Goal: Information Seeking & Learning: Learn about a topic

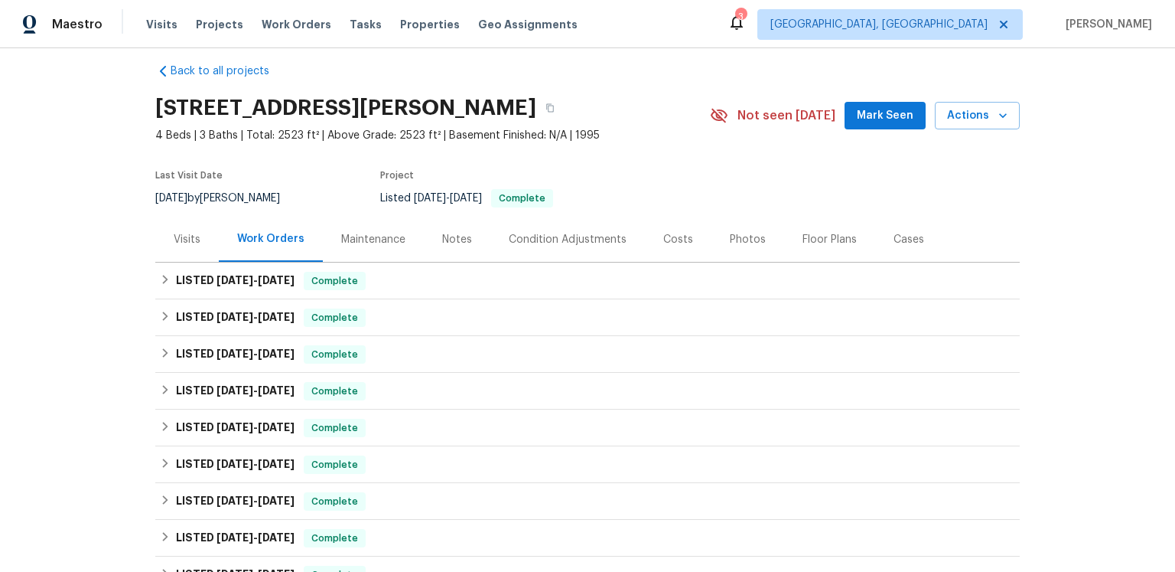
scroll to position [48, 0]
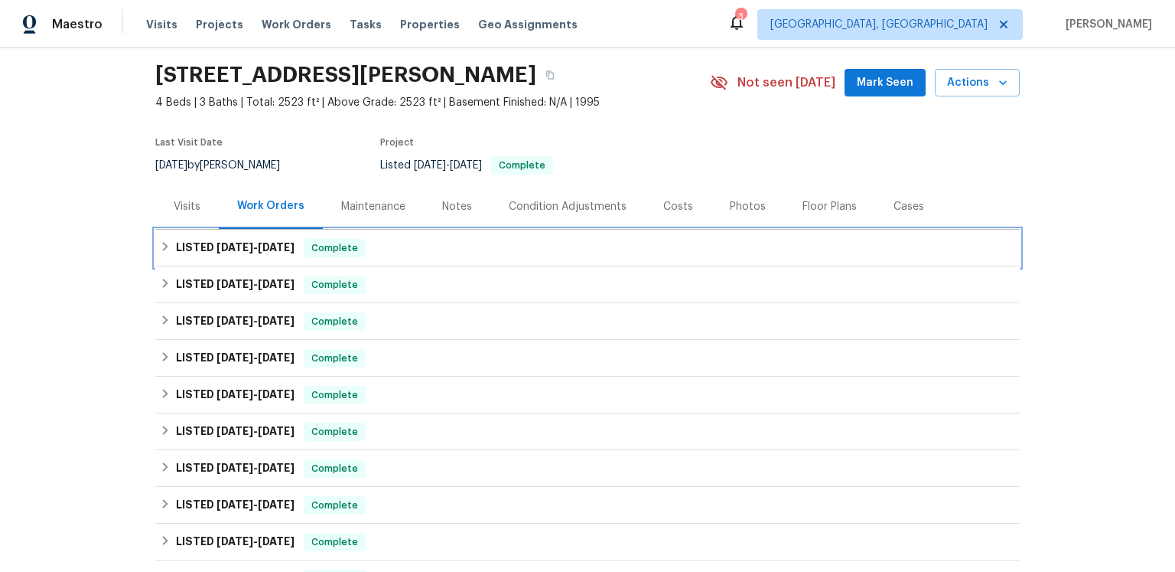
click at [295, 252] on span "[DATE]" at bounding box center [276, 247] width 37 height 11
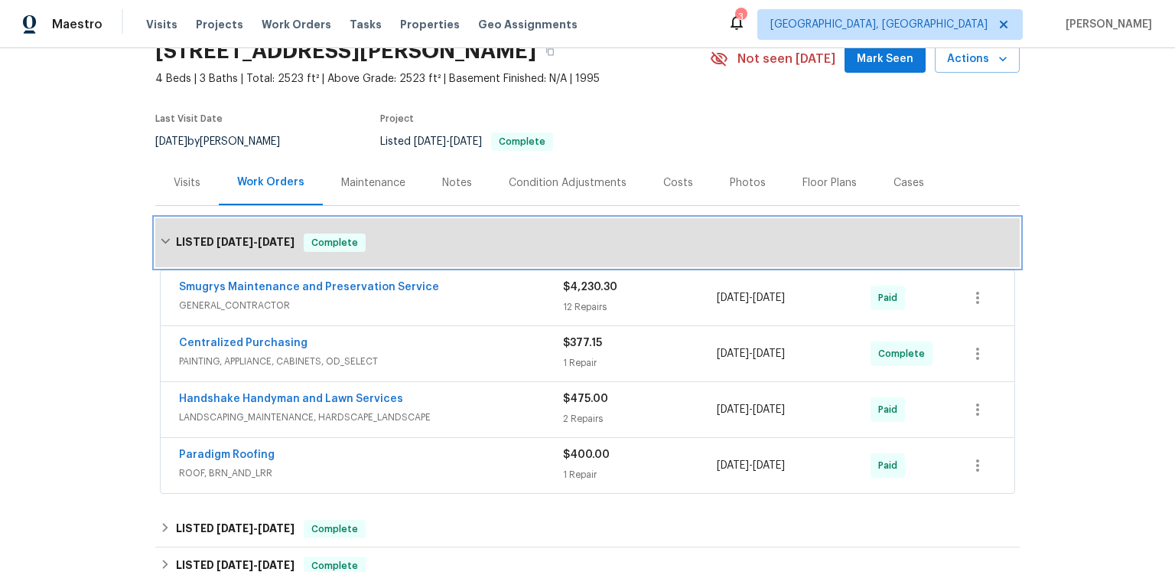
scroll to position [150, 0]
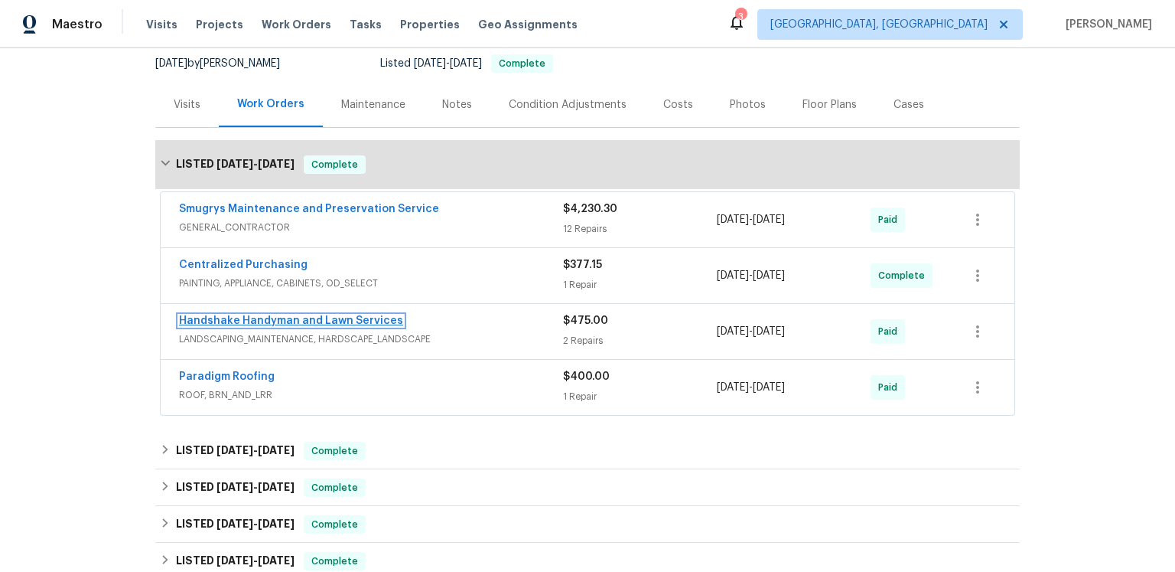
click at [334, 326] on link "Handshake Handyman and Lawn Services" at bounding box center [291, 320] width 224 height 11
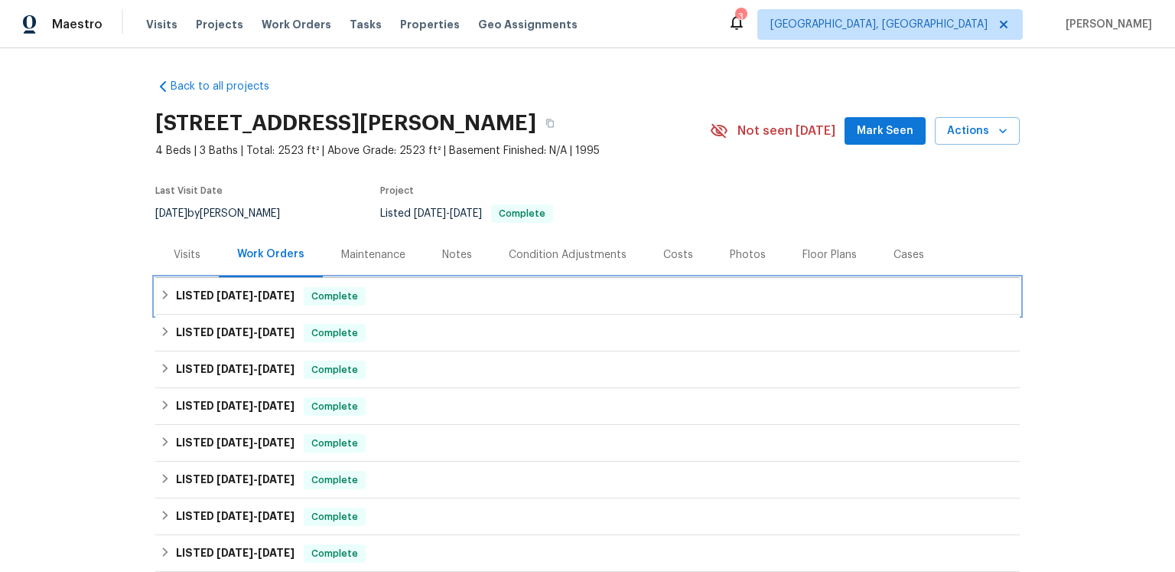
click at [227, 301] on span "[DATE]" at bounding box center [235, 295] width 37 height 11
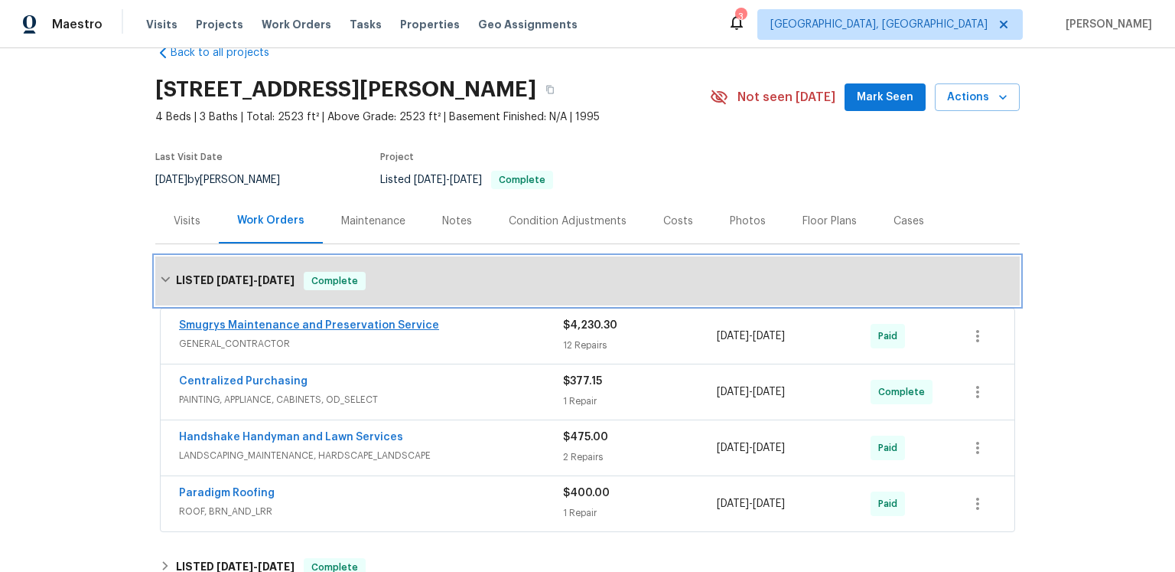
scroll to position [178, 0]
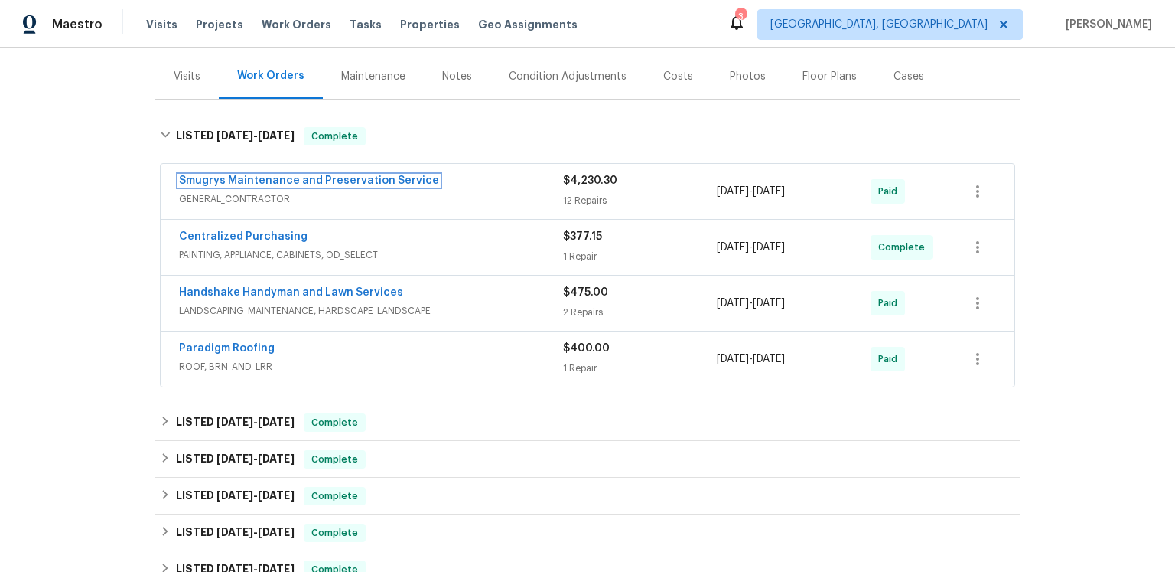
click at [239, 186] on link "Smugrys Maintenance and Preservation Service" at bounding box center [309, 180] width 260 height 11
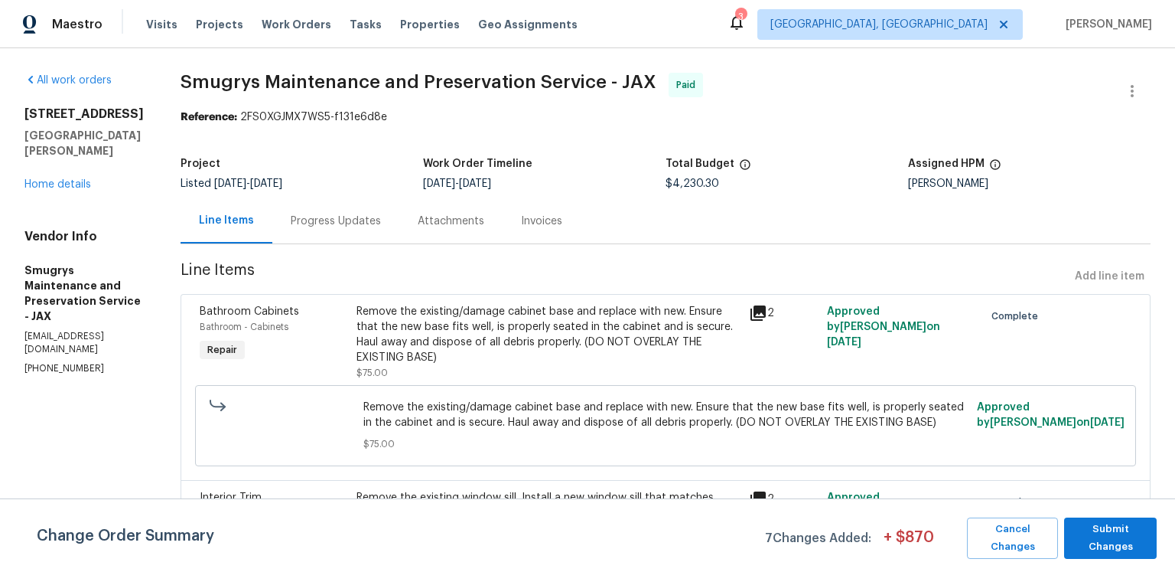
click at [749, 322] on icon at bounding box center [758, 313] width 18 height 18
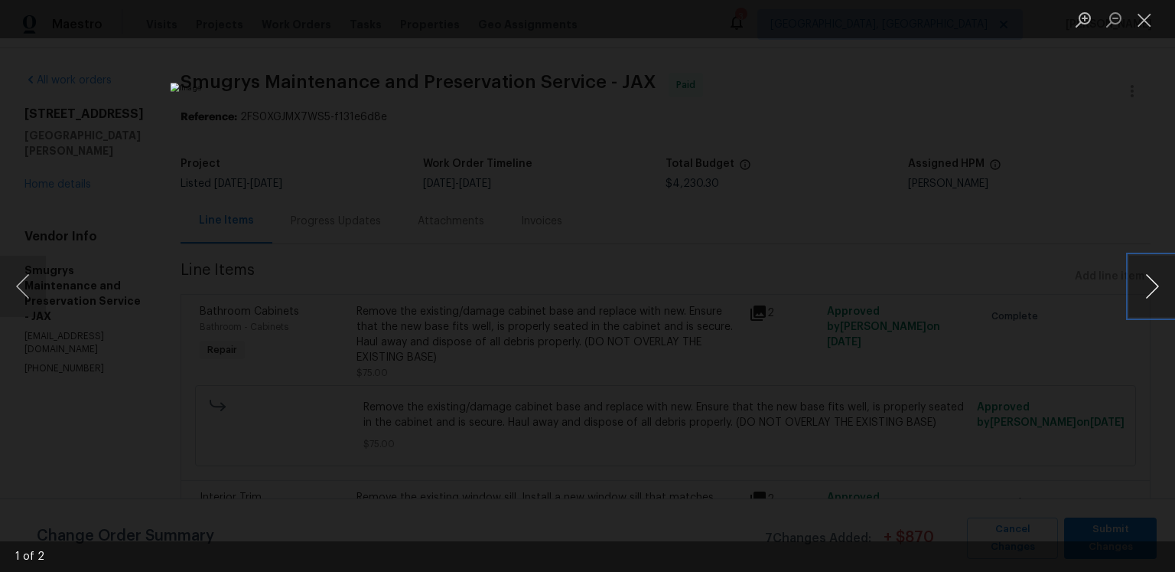
click at [1156, 284] on button "Next image" at bounding box center [1152, 286] width 46 height 61
click at [1151, 15] on button "Close lightbox" at bounding box center [1144, 19] width 31 height 27
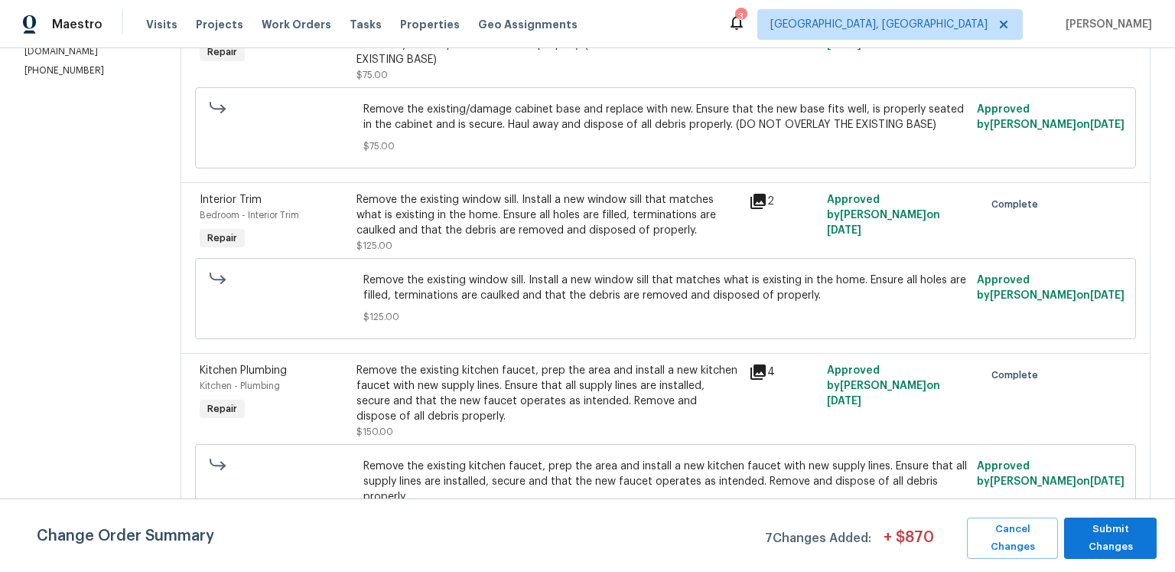
scroll to position [334, 0]
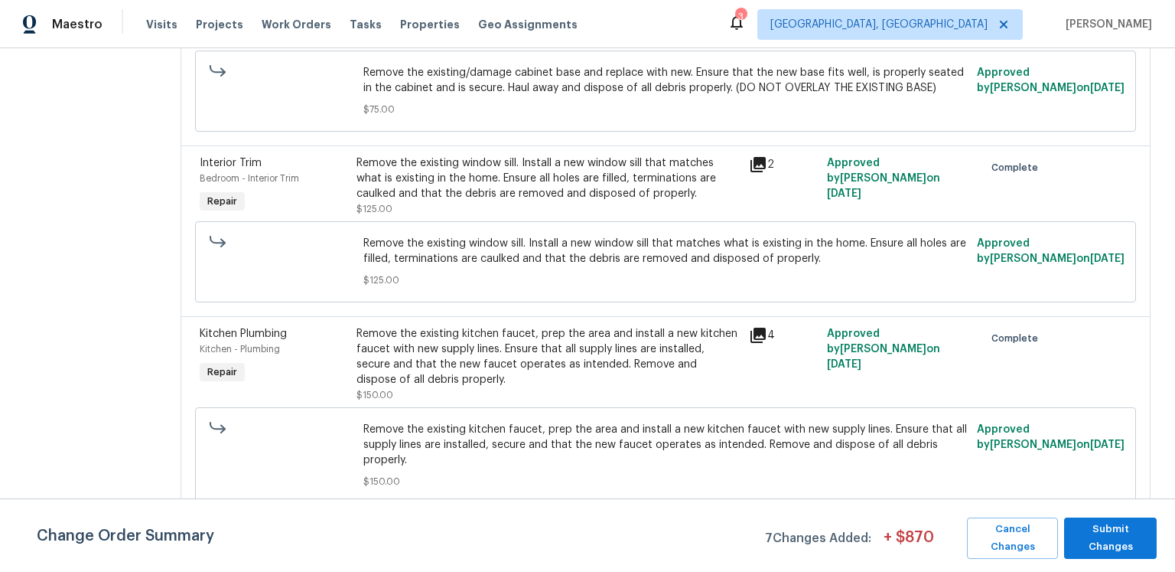
click at [757, 172] on icon at bounding box center [758, 164] width 15 height 15
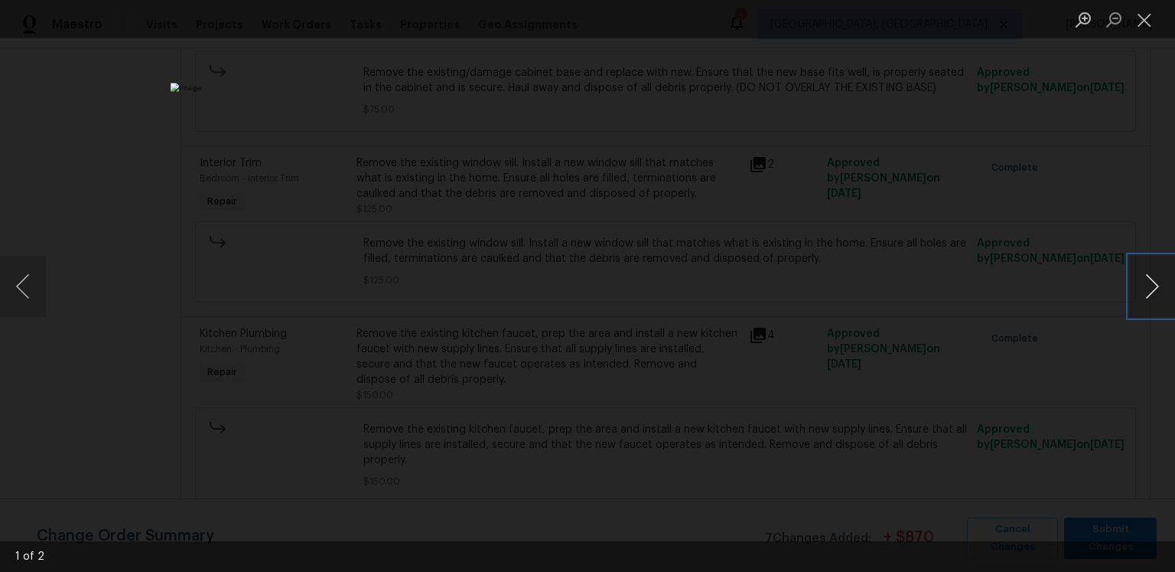
click at [1143, 280] on button "Next image" at bounding box center [1152, 286] width 46 height 61
click at [1138, 30] on button "Close lightbox" at bounding box center [1144, 19] width 31 height 27
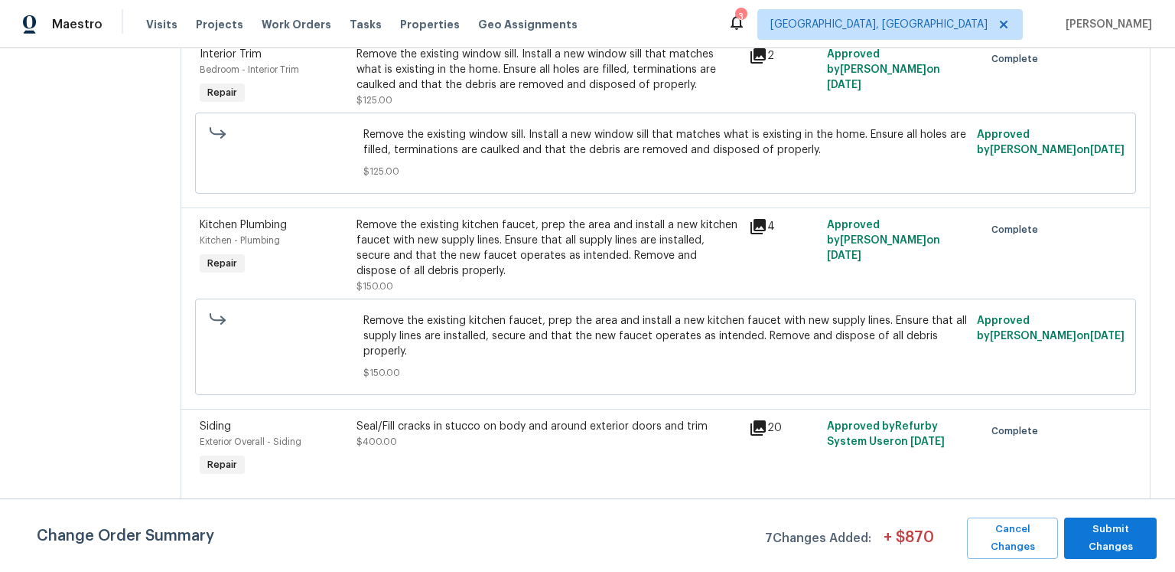
scroll to position [527, 0]
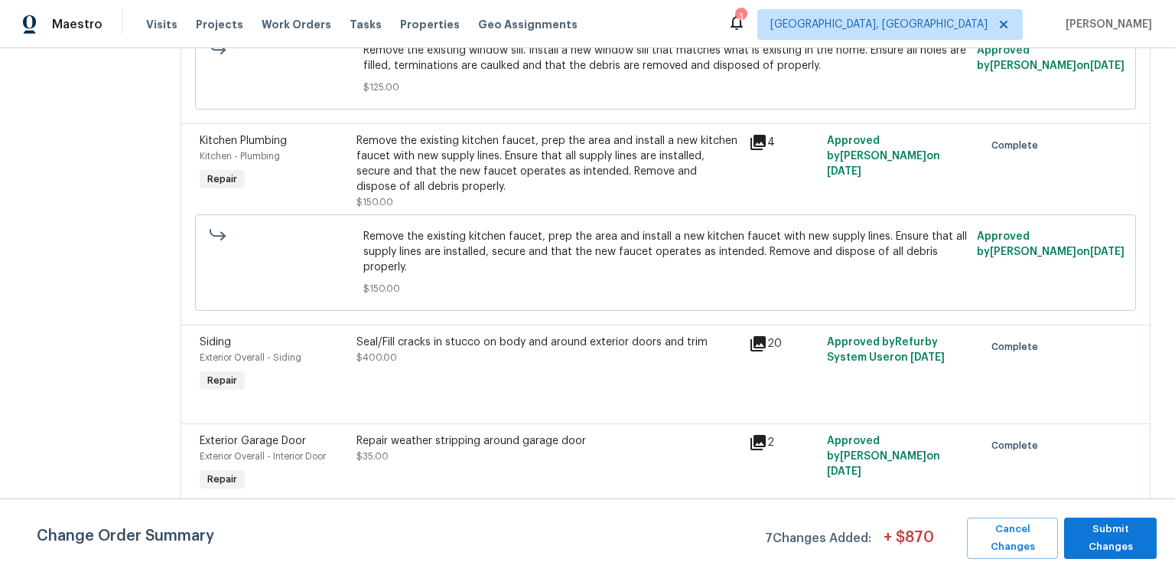
click at [764, 150] on icon at bounding box center [758, 142] width 15 height 15
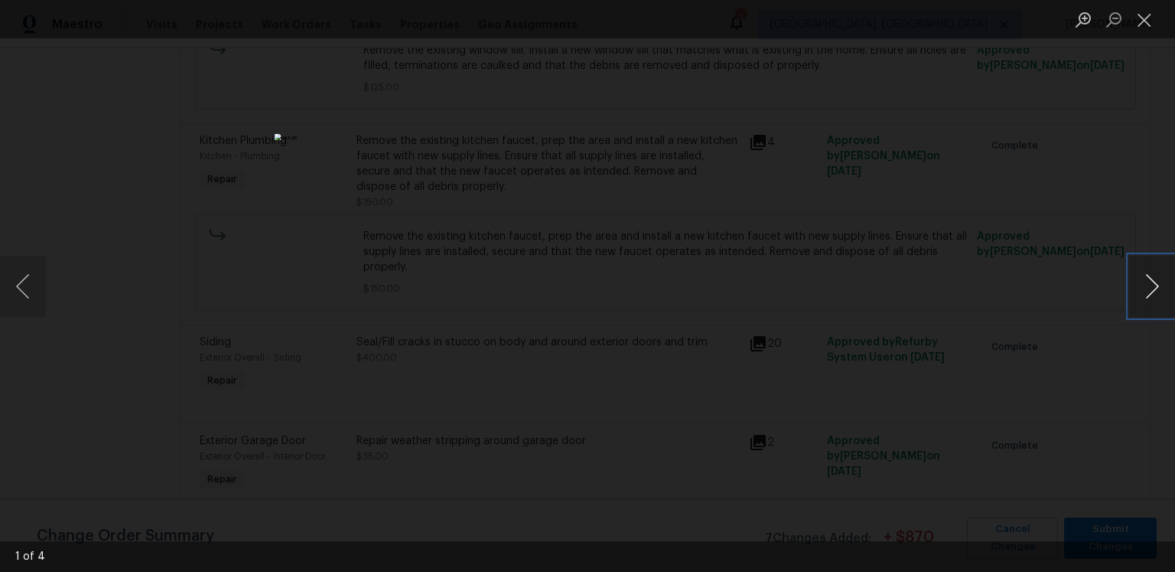
click at [1142, 275] on button "Next image" at bounding box center [1152, 286] width 46 height 61
click at [1145, 18] on button "Close lightbox" at bounding box center [1144, 19] width 31 height 27
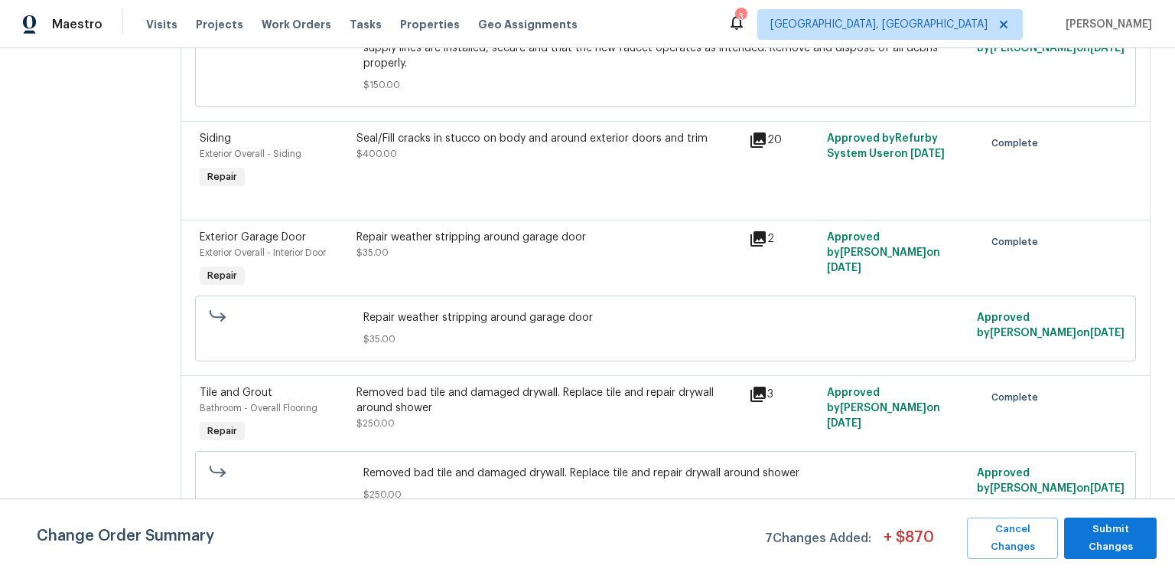
scroll to position [814, 0]
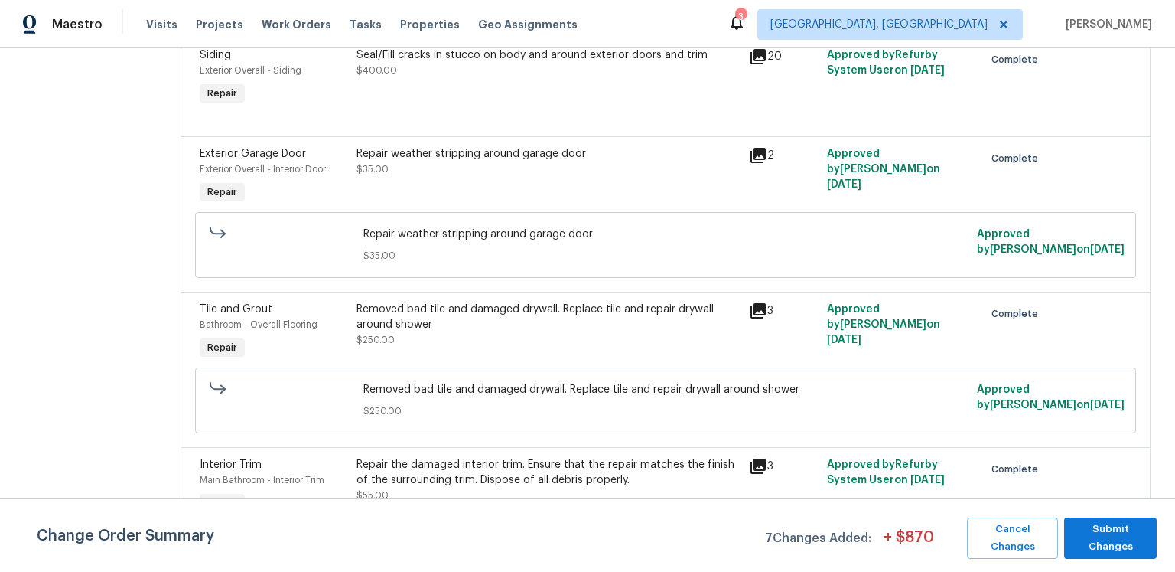
click at [766, 64] on icon at bounding box center [758, 56] width 15 height 15
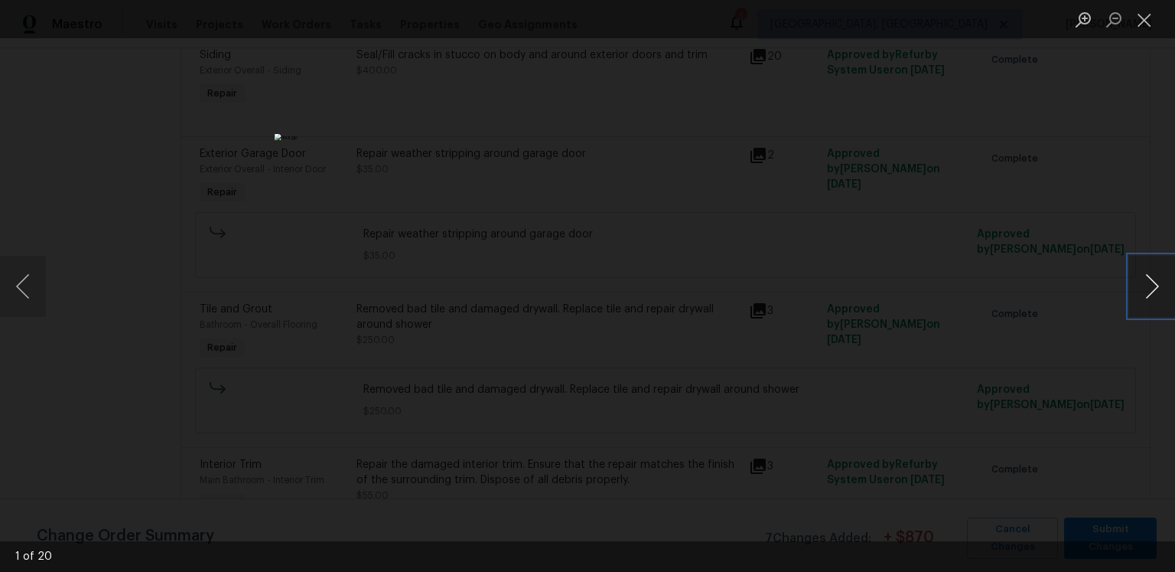
click at [1158, 289] on button "Next image" at bounding box center [1152, 286] width 46 height 61
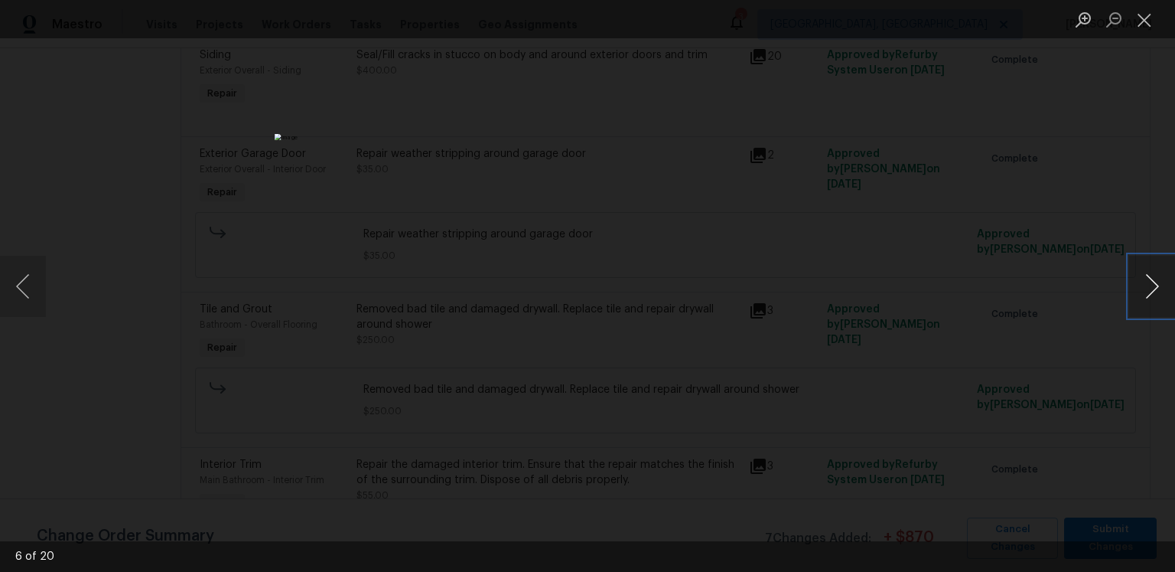
click at [1158, 289] on button "Next image" at bounding box center [1152, 286] width 46 height 61
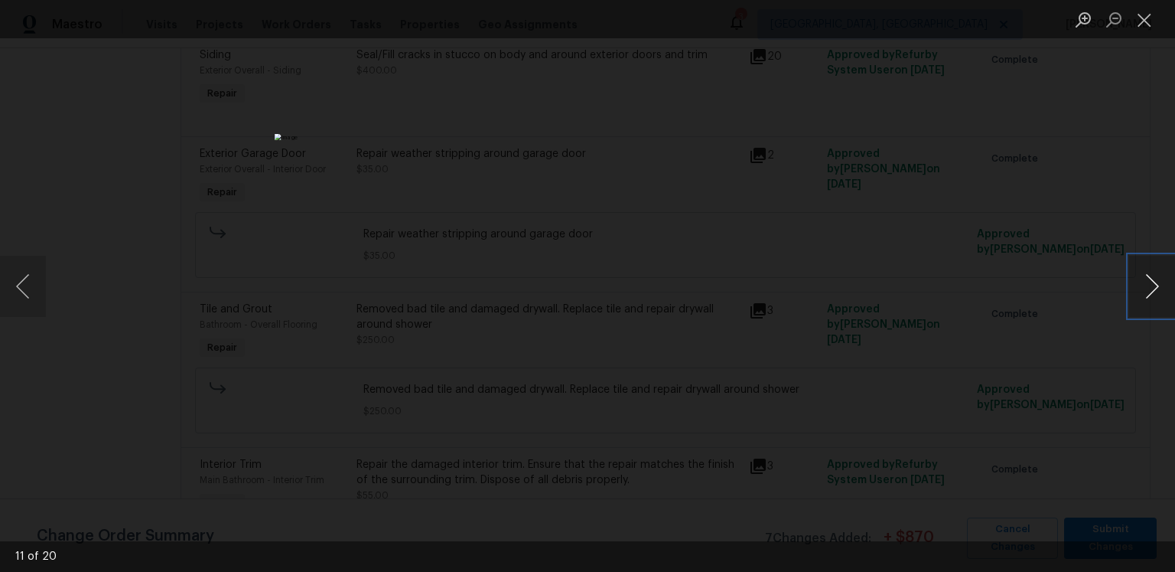
click at [1158, 289] on button "Next image" at bounding box center [1152, 286] width 46 height 61
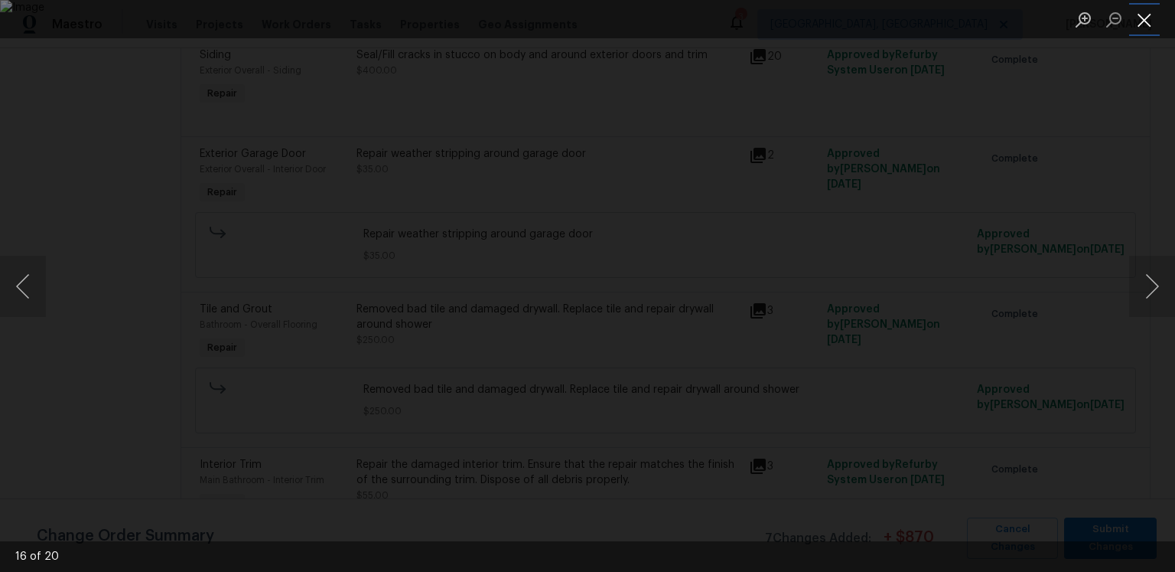
click at [1151, 21] on button "Close lightbox" at bounding box center [1144, 19] width 31 height 27
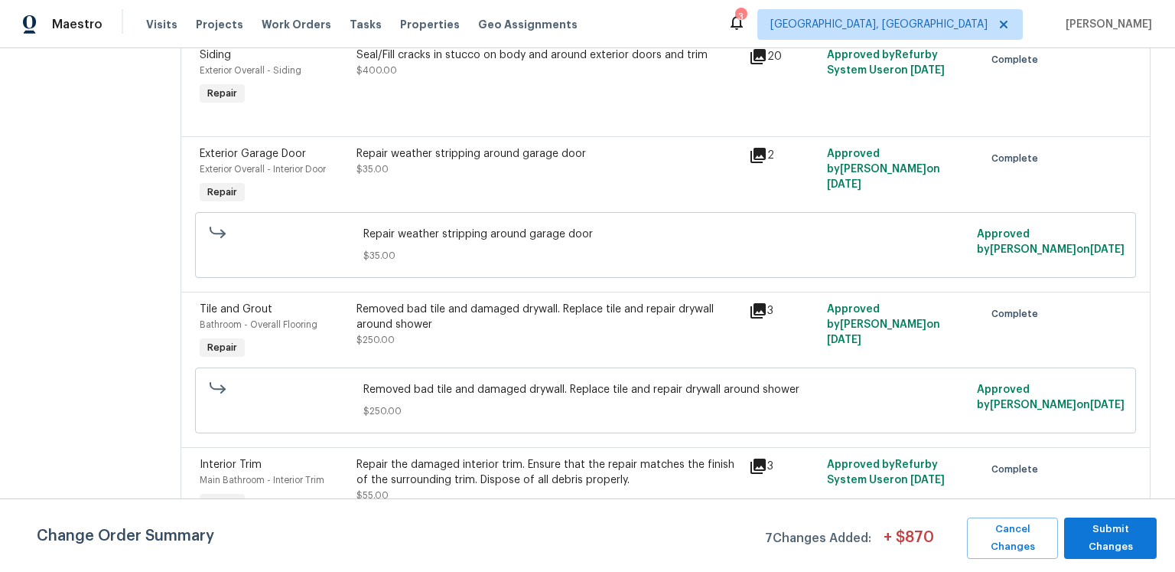
scroll to position [1004, 0]
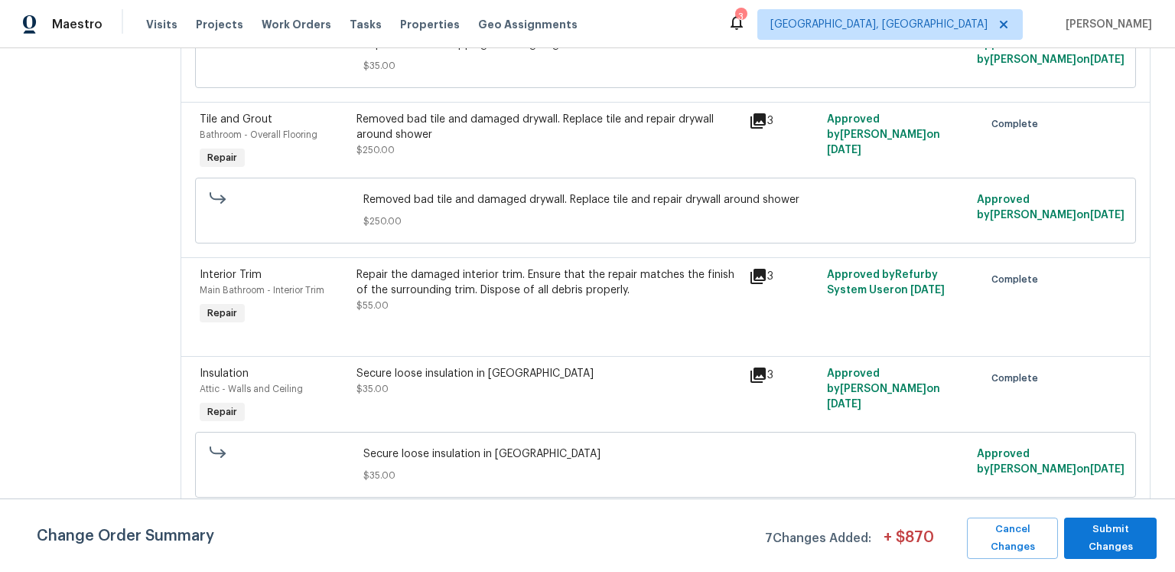
click at [763, 130] on icon at bounding box center [758, 121] width 18 height 18
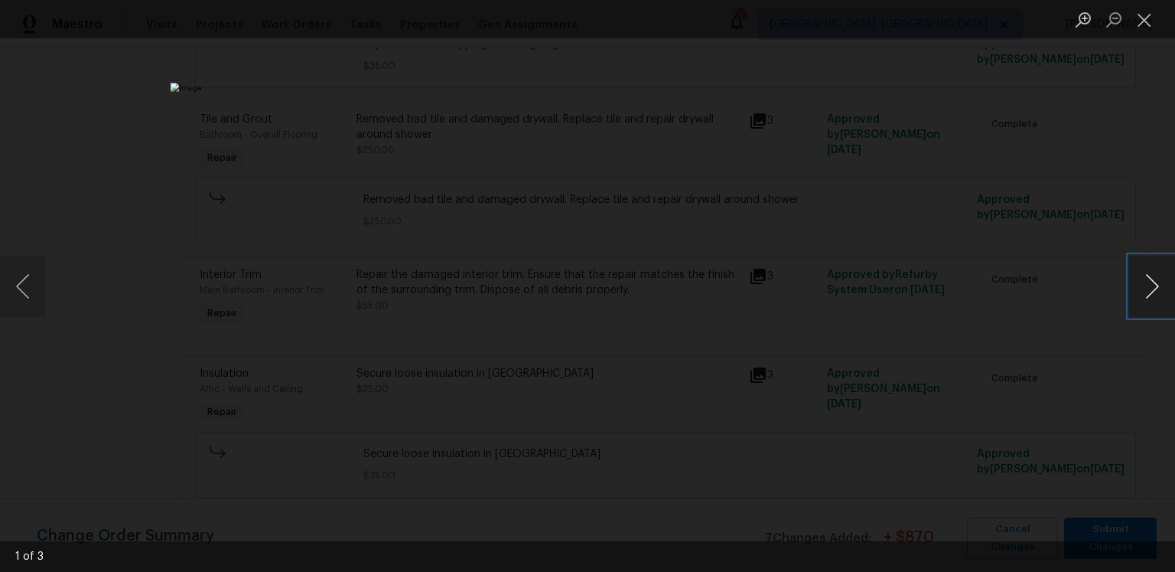
click at [1158, 280] on button "Next image" at bounding box center [1152, 286] width 46 height 61
click at [1146, 285] on button "Next image" at bounding box center [1152, 286] width 46 height 61
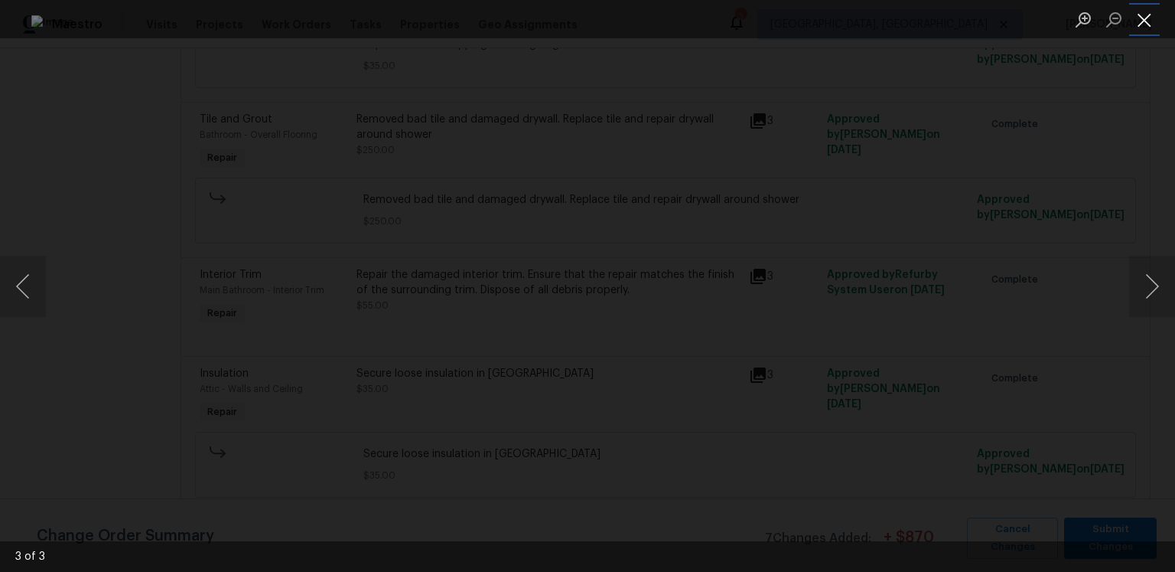
click at [1140, 16] on button "Close lightbox" at bounding box center [1144, 19] width 31 height 27
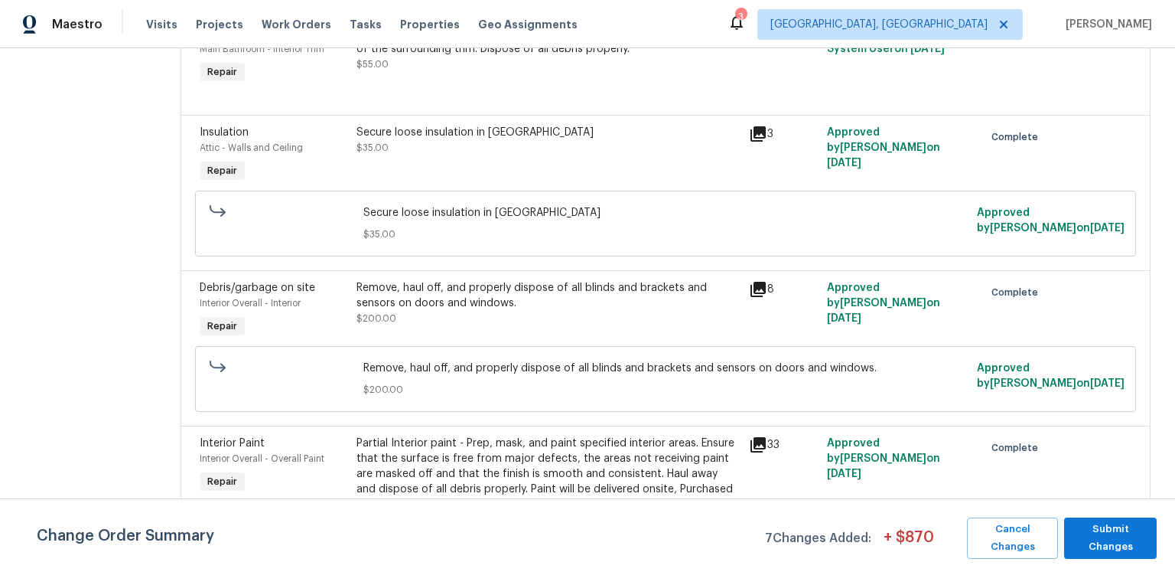
scroll to position [1272, 0]
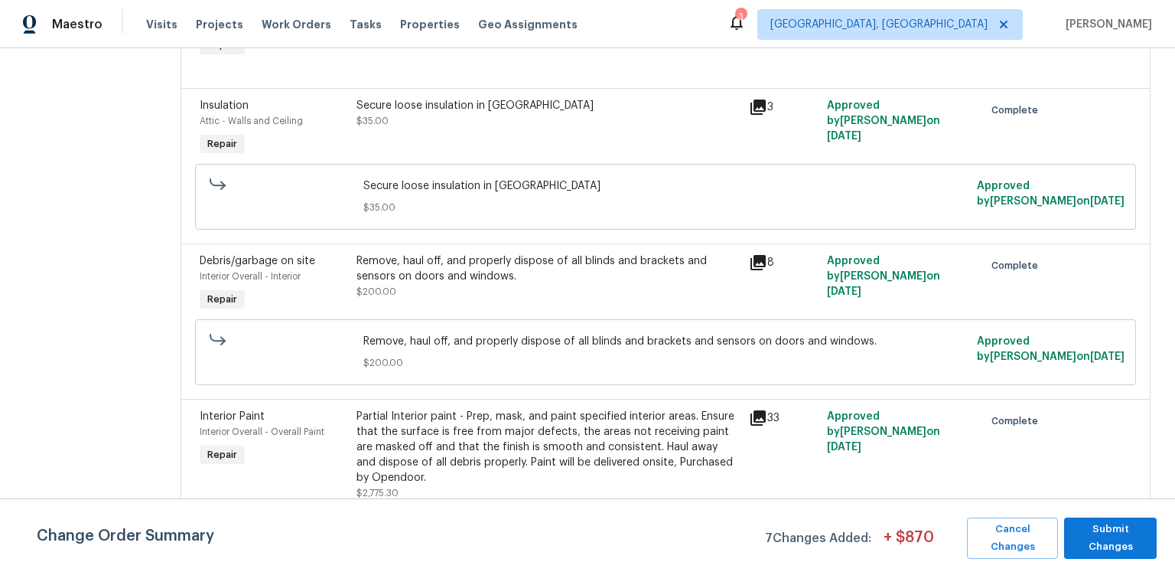
click at [766, 16] on icon at bounding box center [758, 8] width 15 height 15
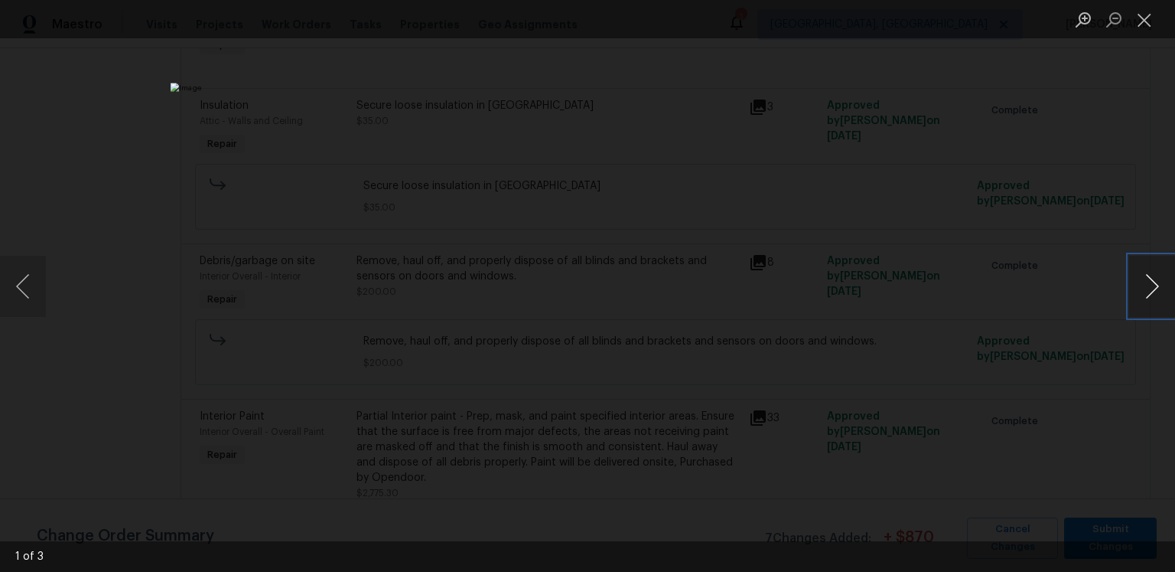
click at [1135, 285] on button "Next image" at bounding box center [1152, 286] width 46 height 61
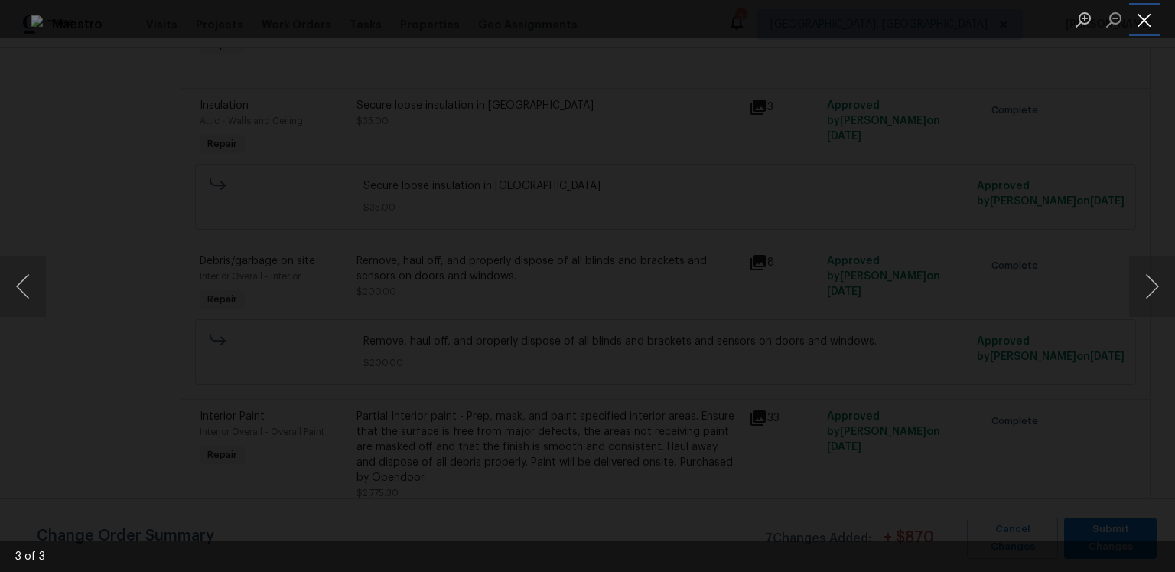
click at [1141, 21] on button "Close lightbox" at bounding box center [1144, 19] width 31 height 27
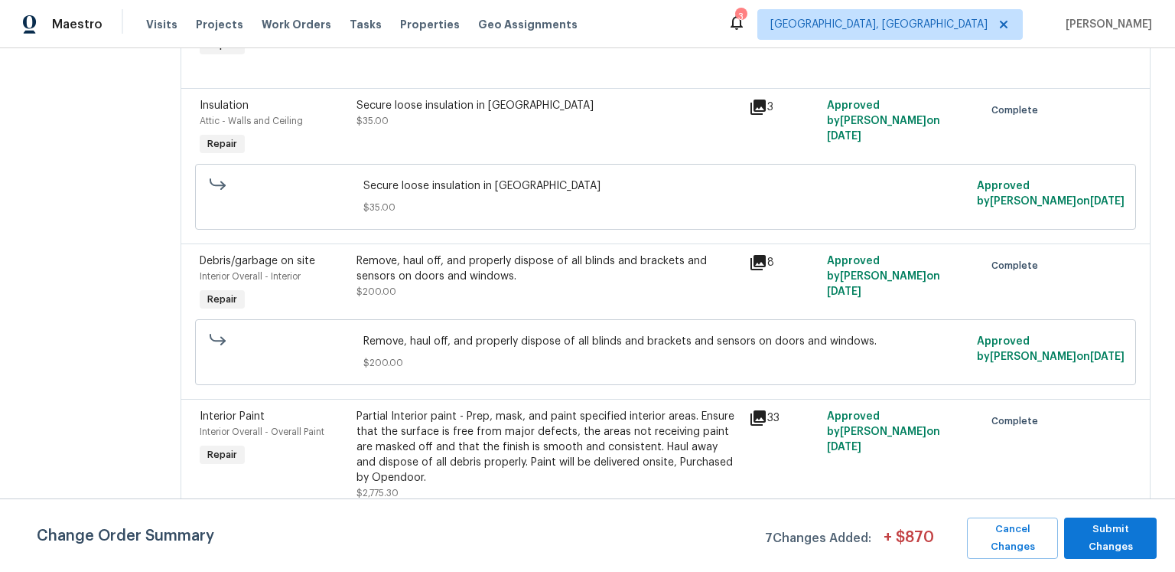
click at [765, 115] on icon at bounding box center [758, 106] width 15 height 15
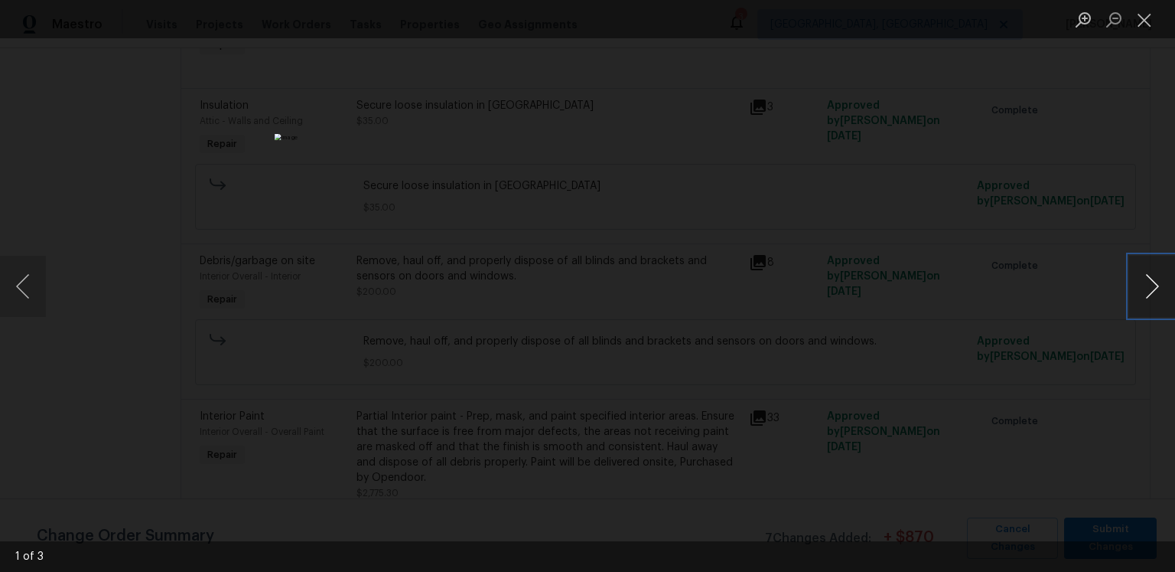
click at [1143, 280] on button "Next image" at bounding box center [1152, 286] width 46 height 61
click at [1135, 21] on button "Close lightbox" at bounding box center [1144, 19] width 31 height 27
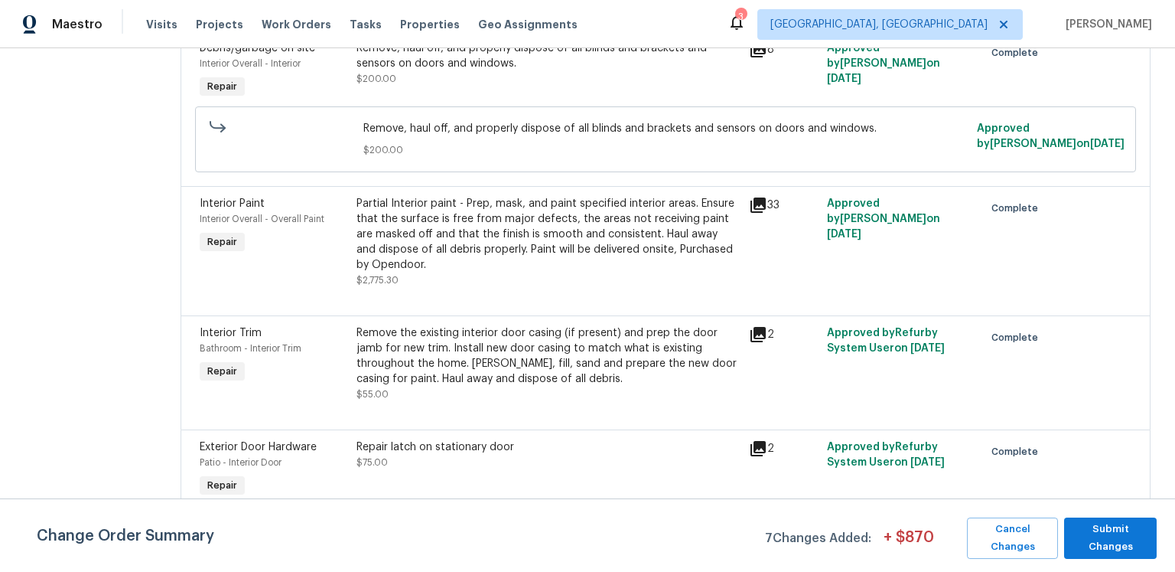
scroll to position [1809, 0]
click at [756, 325] on icon at bounding box center [758, 334] width 18 height 18
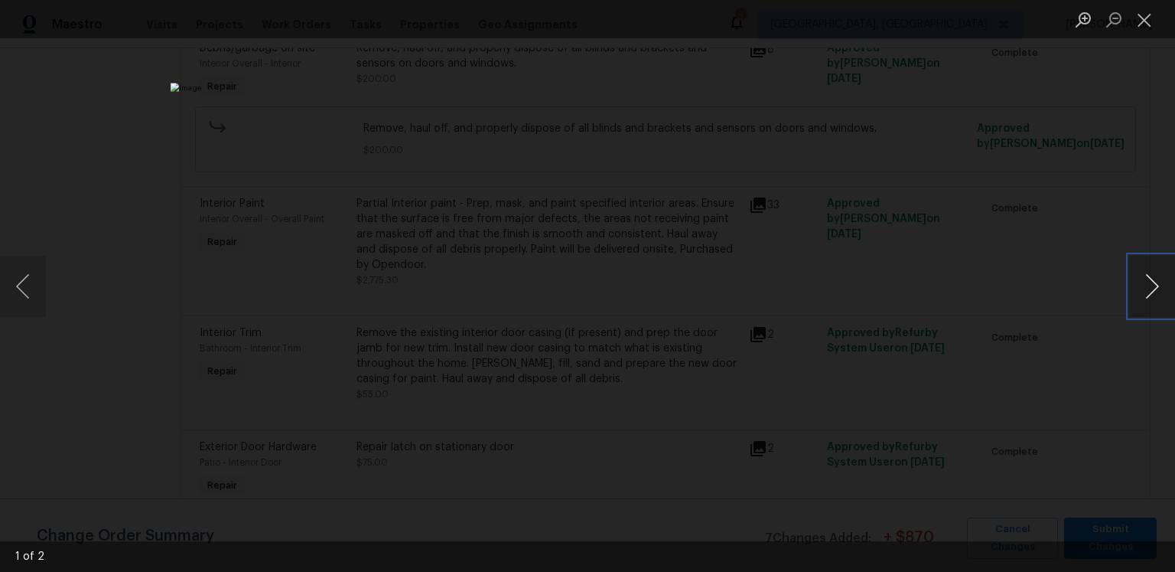
click at [1148, 280] on button "Next image" at bounding box center [1152, 286] width 46 height 61
click at [1147, 15] on button "Close lightbox" at bounding box center [1144, 19] width 31 height 27
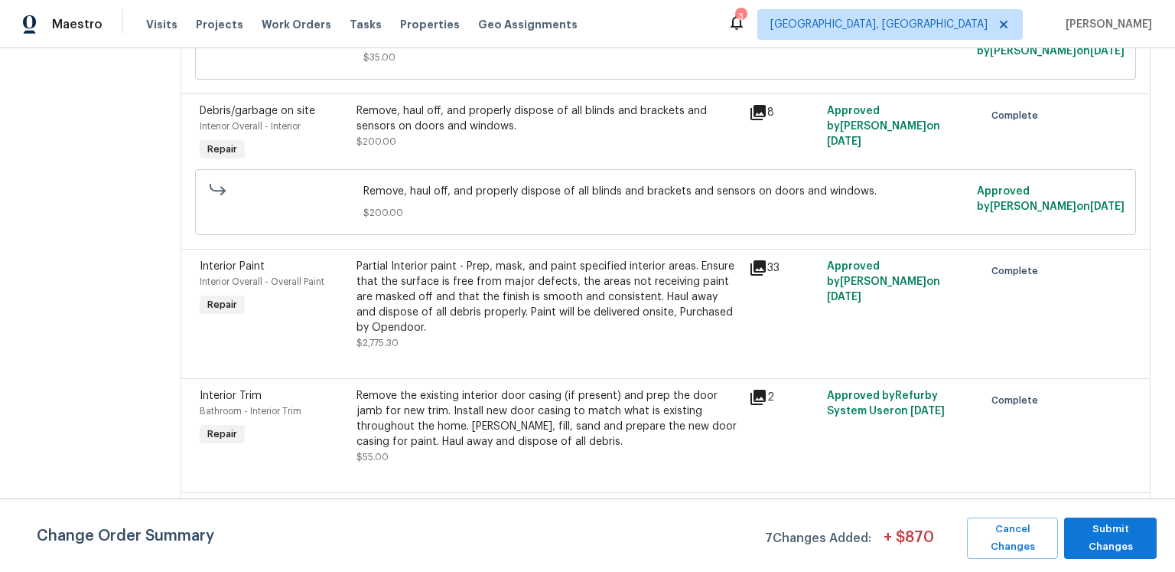
scroll to position [1061, 0]
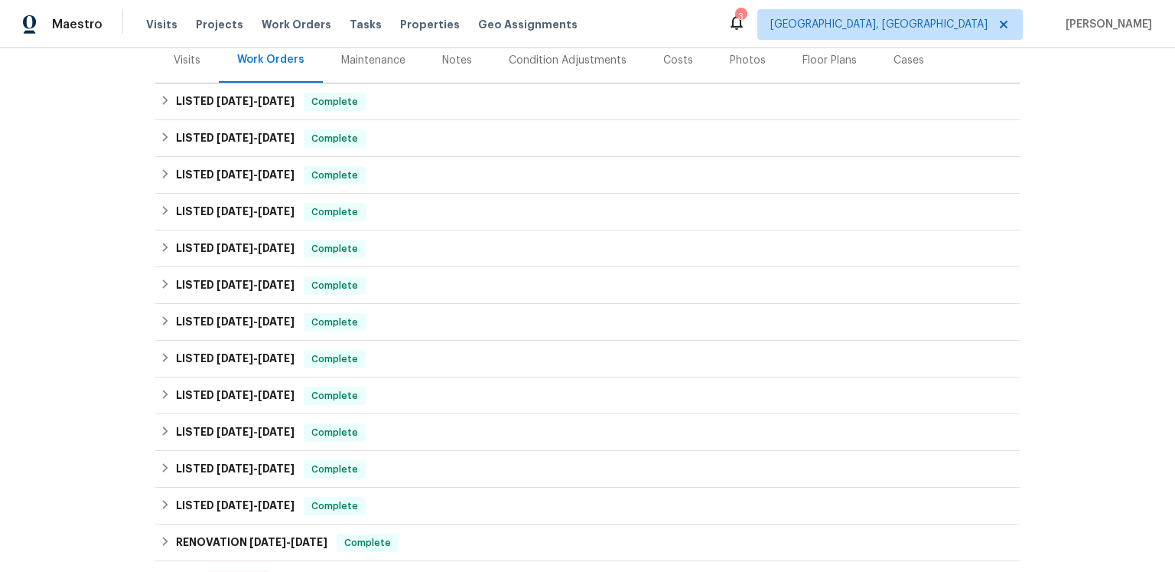
scroll to position [278, 0]
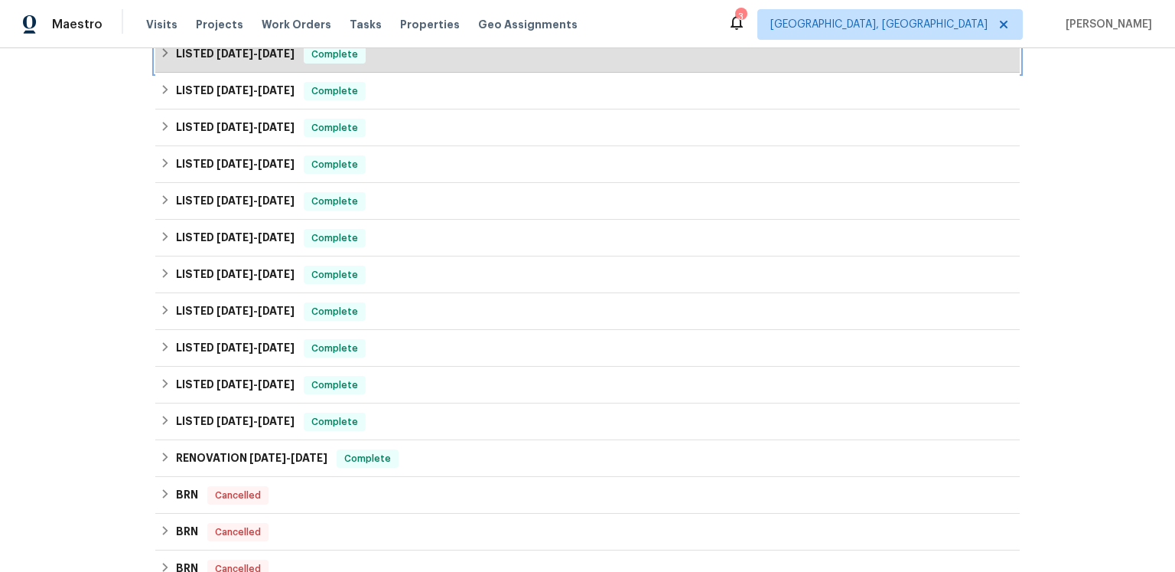
click at [267, 73] on div "LISTED [DATE] - [DATE] Complete" at bounding box center [587, 54] width 865 height 37
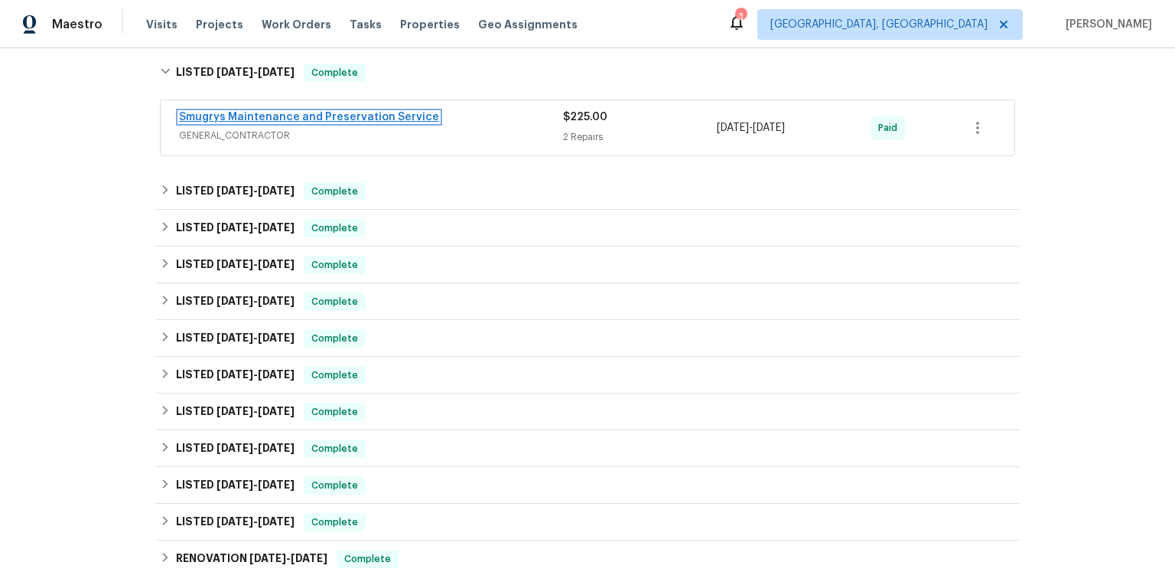
click at [275, 122] on link "Smugrys Maintenance and Preservation Service" at bounding box center [309, 117] width 260 height 11
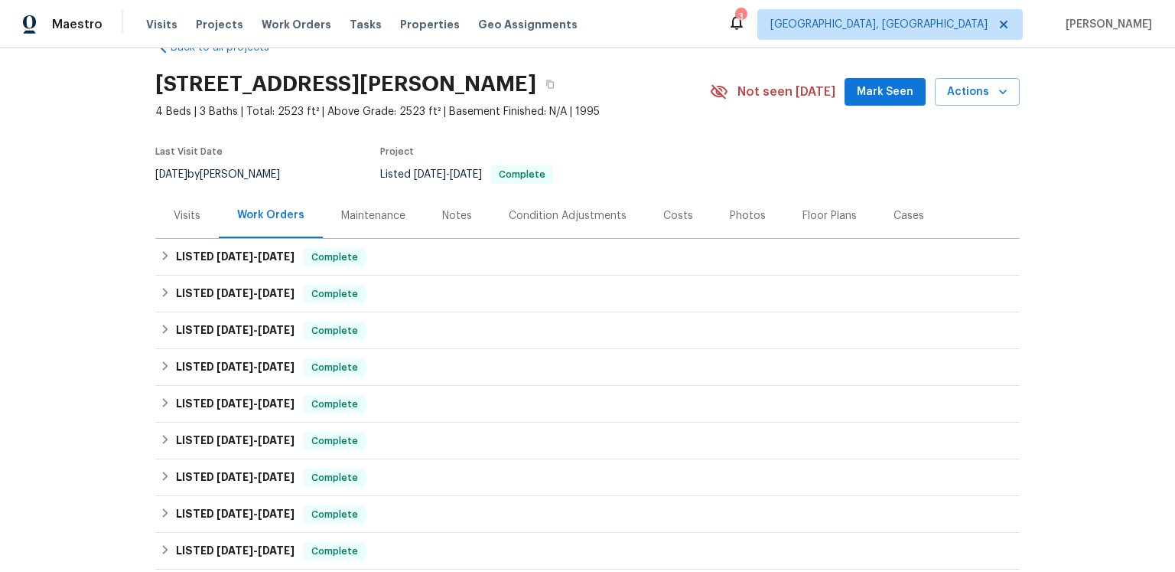
scroll to position [86, 0]
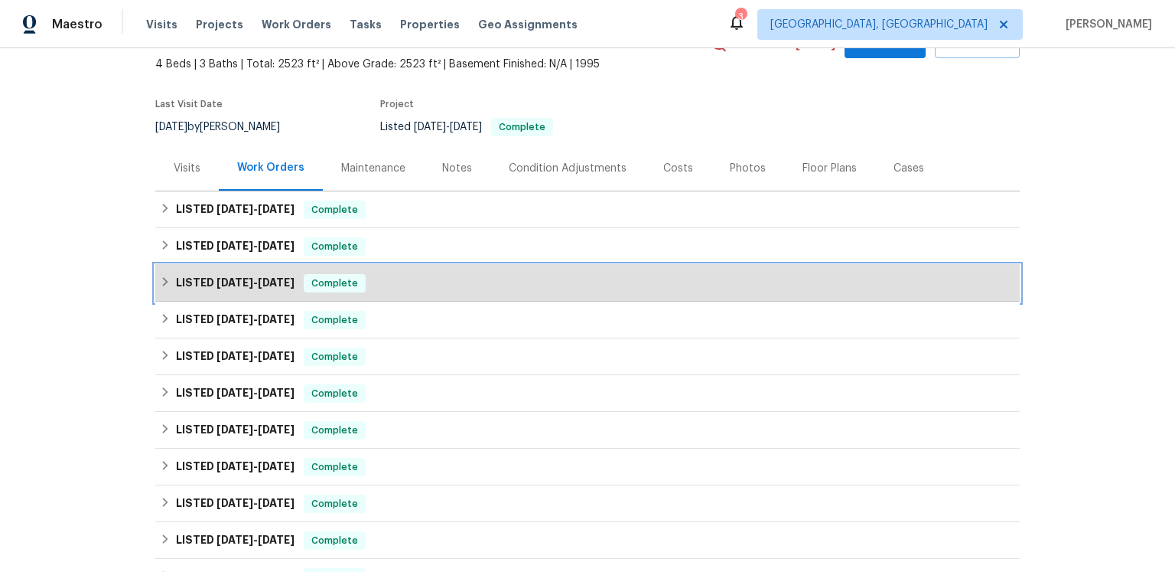
click at [253, 288] on span "[DATE]" at bounding box center [235, 282] width 37 height 11
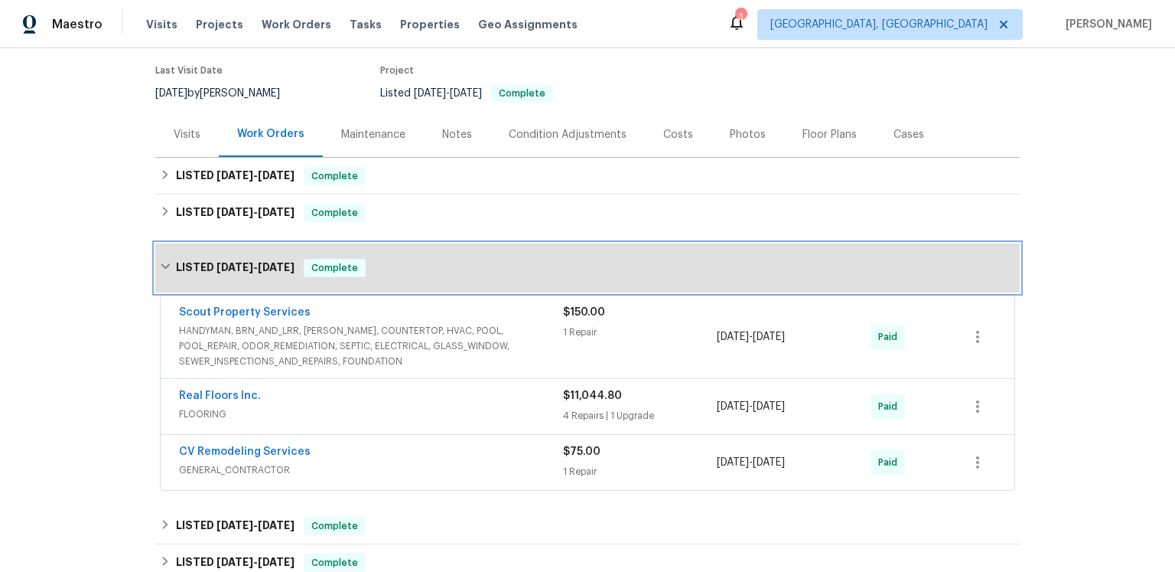
scroll to position [226, 0]
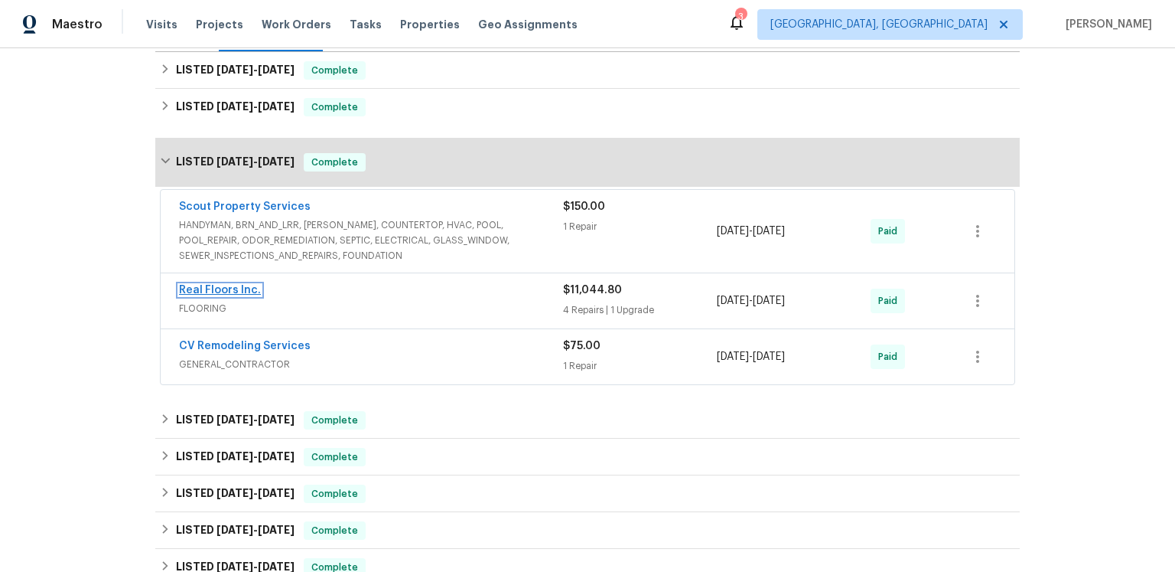
click at [261, 295] on link "Real Floors Inc." at bounding box center [220, 290] width 82 height 11
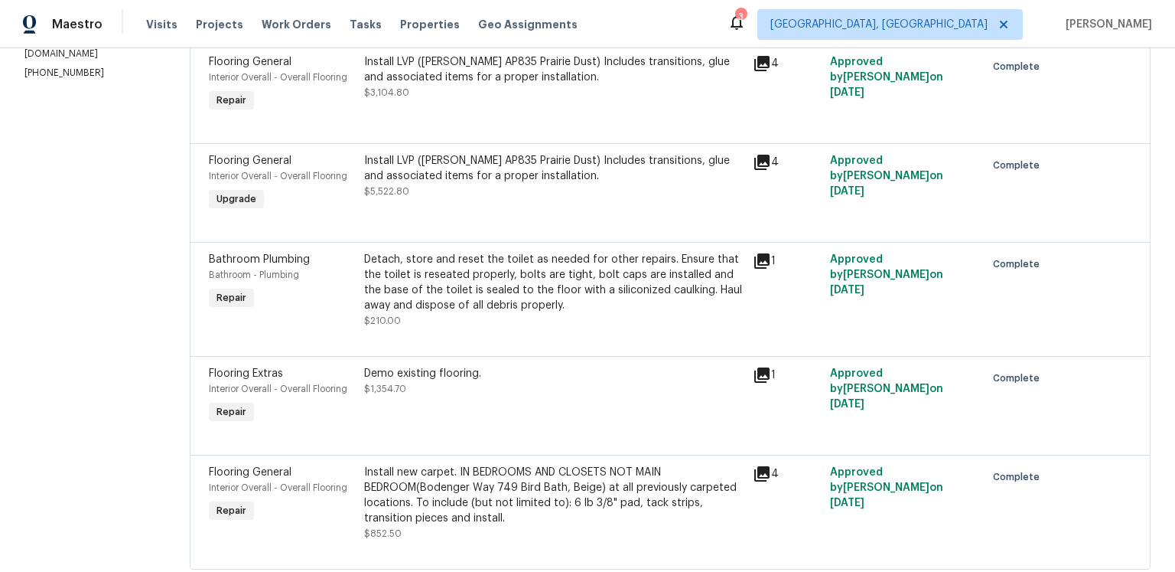
scroll to position [188, 0]
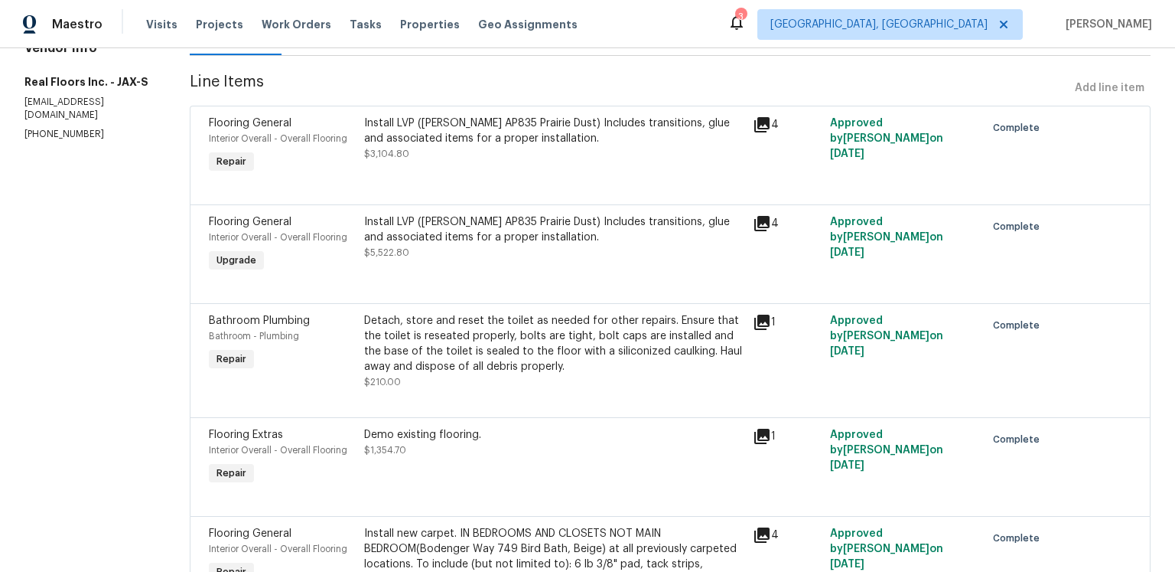
click at [770, 132] on icon at bounding box center [761, 124] width 15 height 15
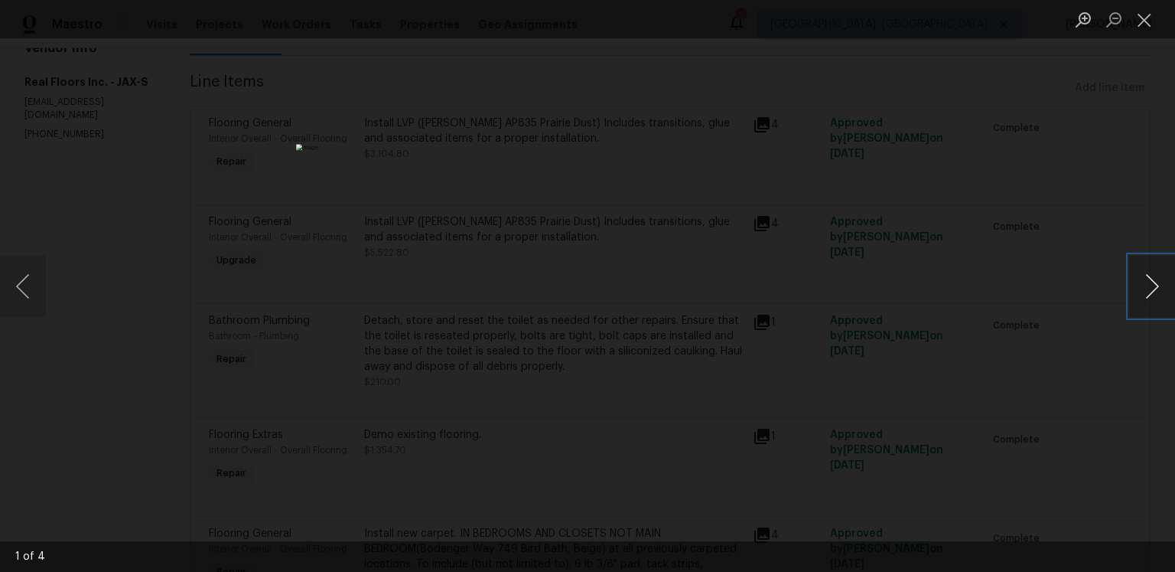
click at [1162, 282] on button "Next image" at bounding box center [1152, 286] width 46 height 61
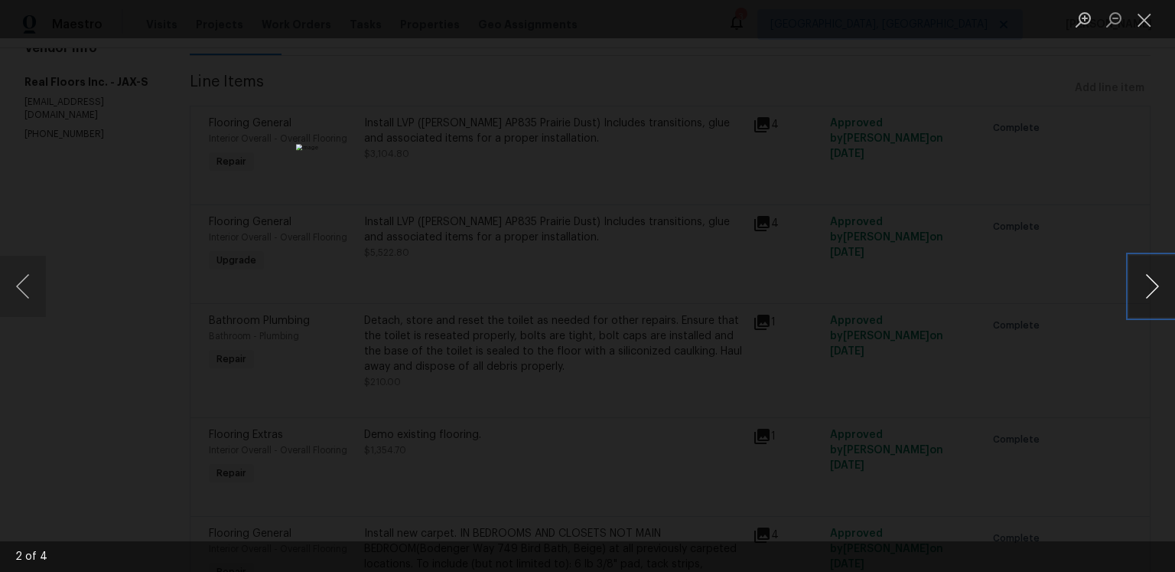
click at [1162, 282] on button "Next image" at bounding box center [1152, 286] width 46 height 61
click at [1138, 23] on button "Close lightbox" at bounding box center [1144, 19] width 31 height 27
